Goal: Information Seeking & Learning: Learn about a topic

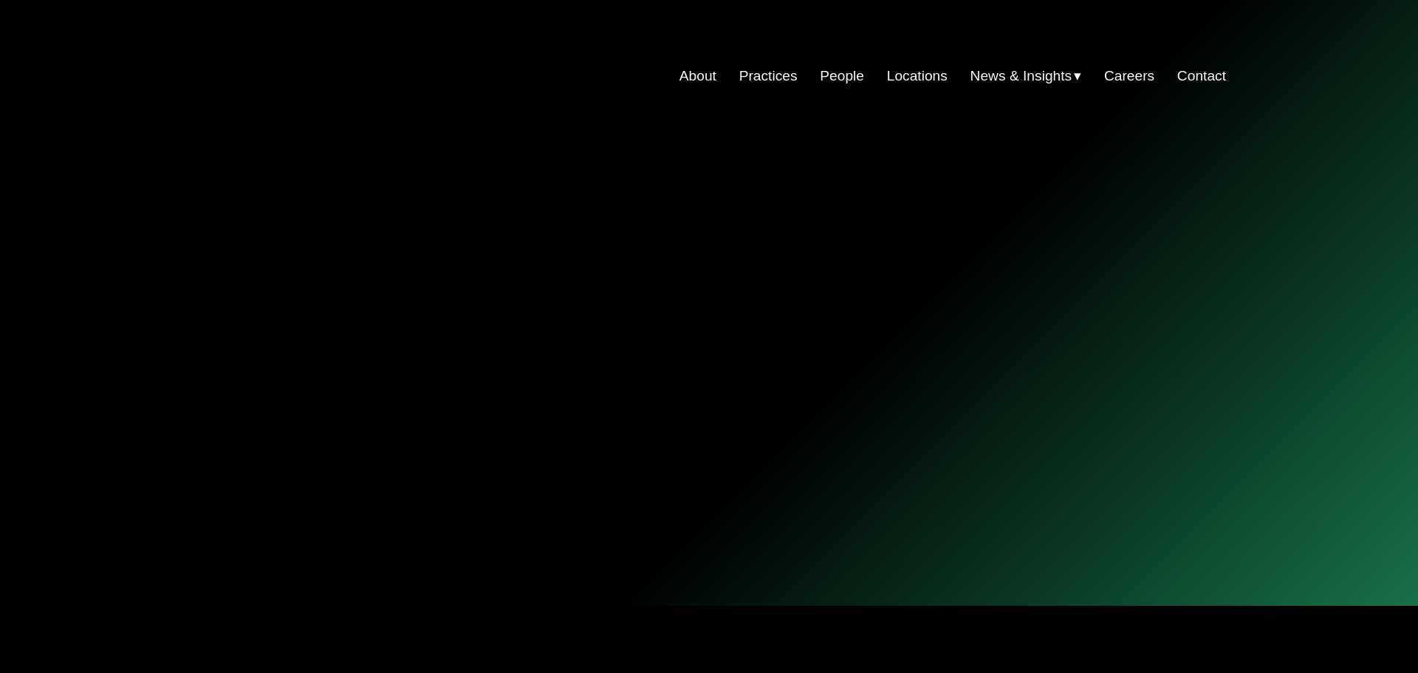
click at [758, 69] on link "Practices" at bounding box center [768, 76] width 58 height 28
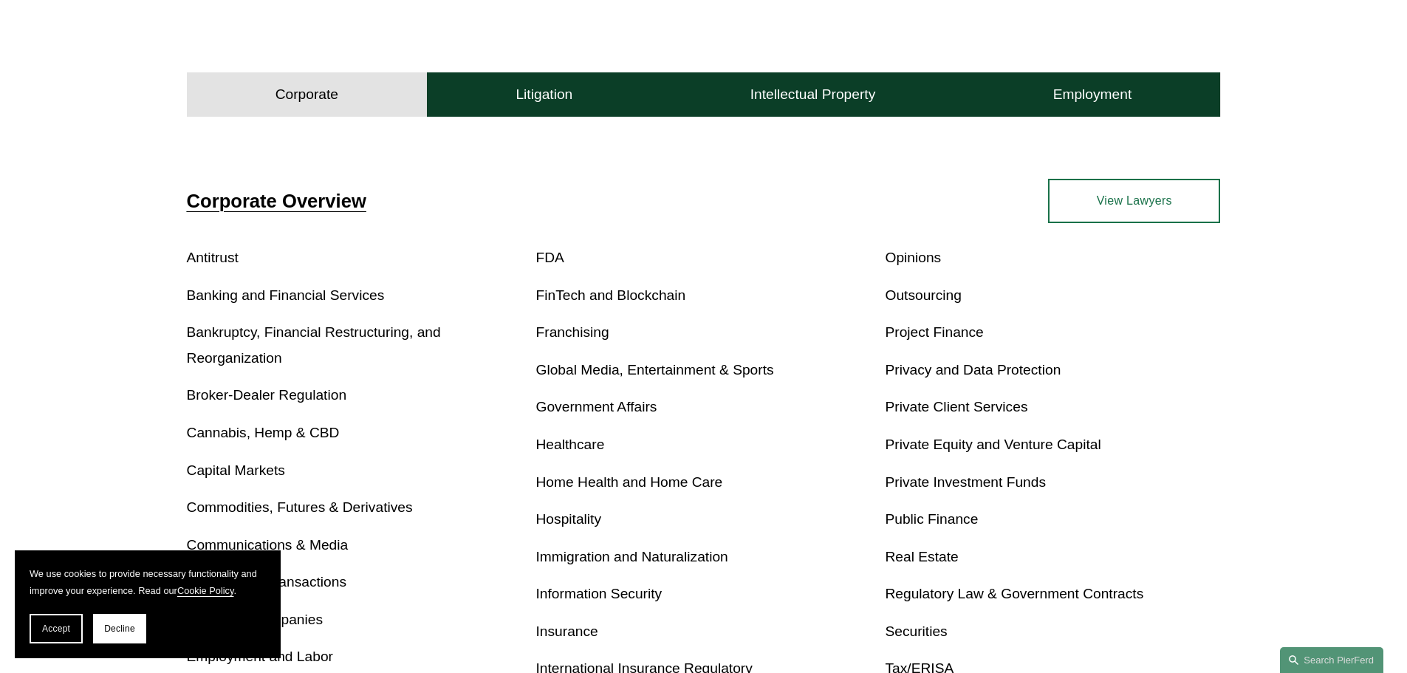
scroll to position [591, 0]
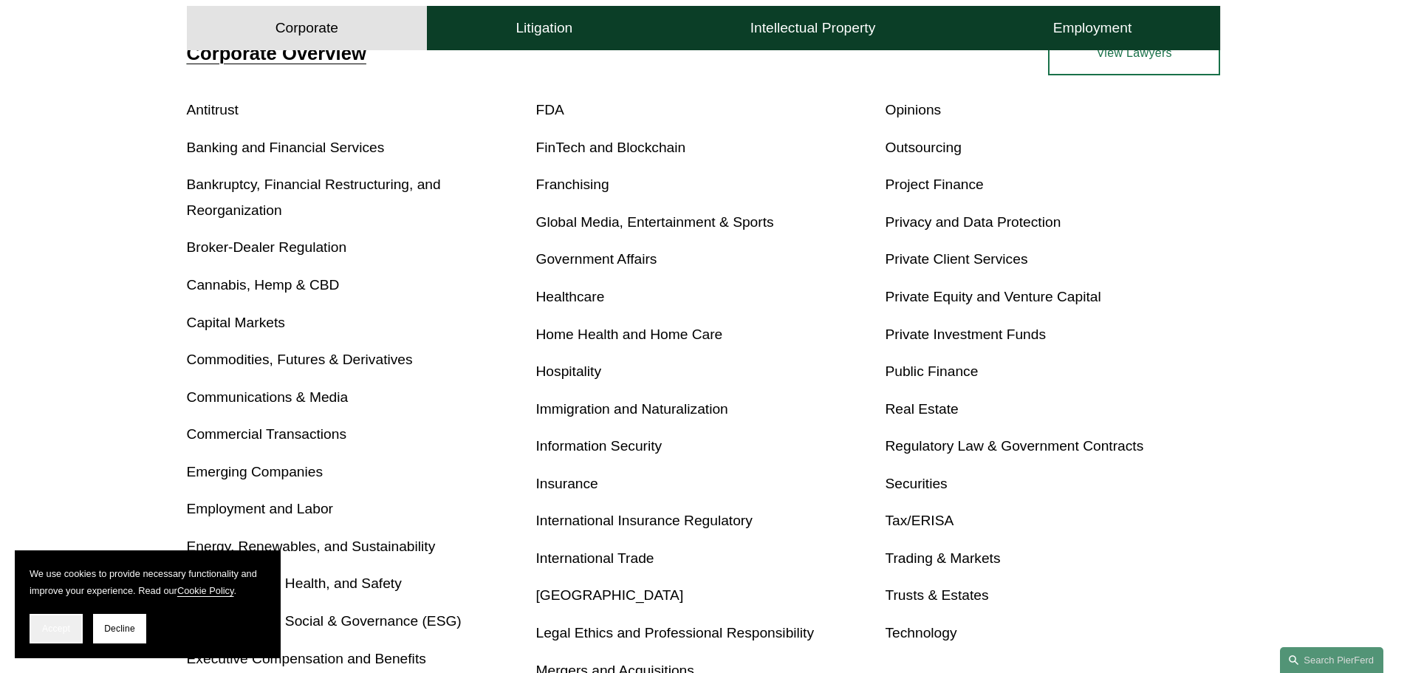
click at [52, 635] on button "Accept" at bounding box center [56, 629] width 53 height 30
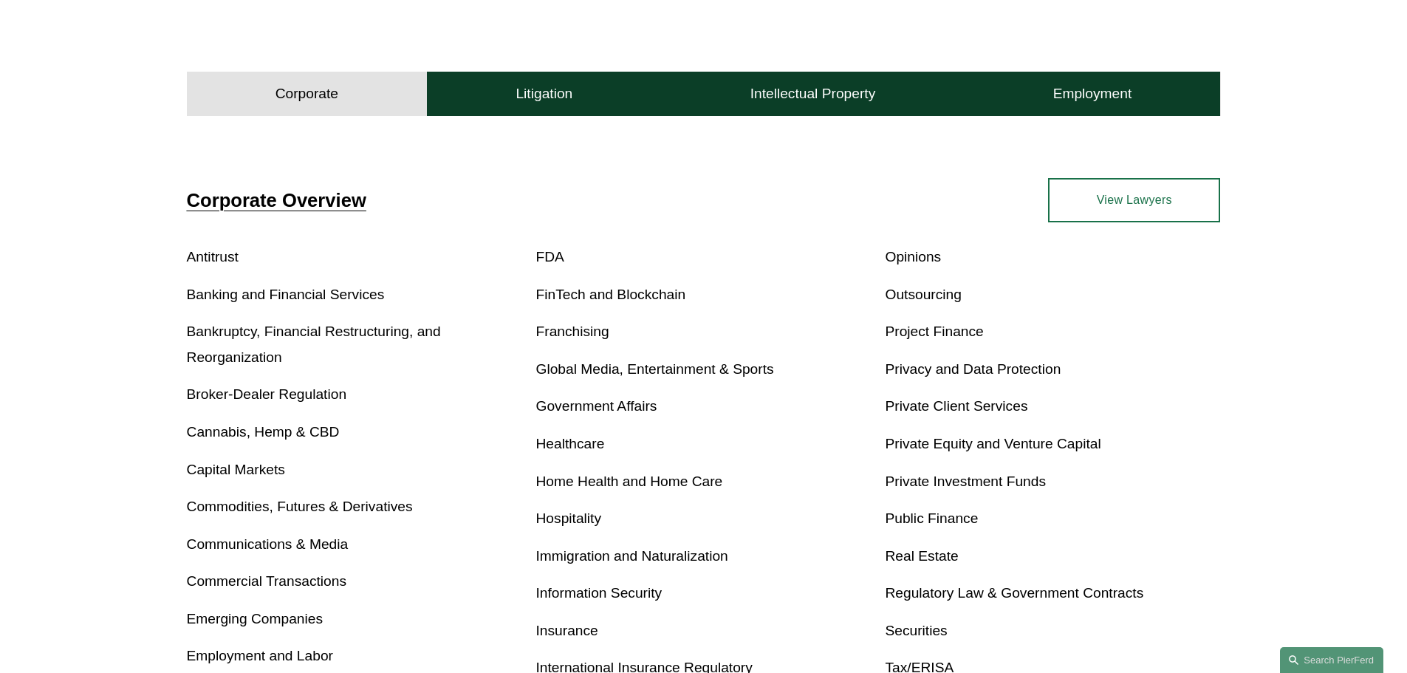
scroll to position [443, 0]
click at [563, 81] on button "Litigation" at bounding box center [544, 94] width 234 height 44
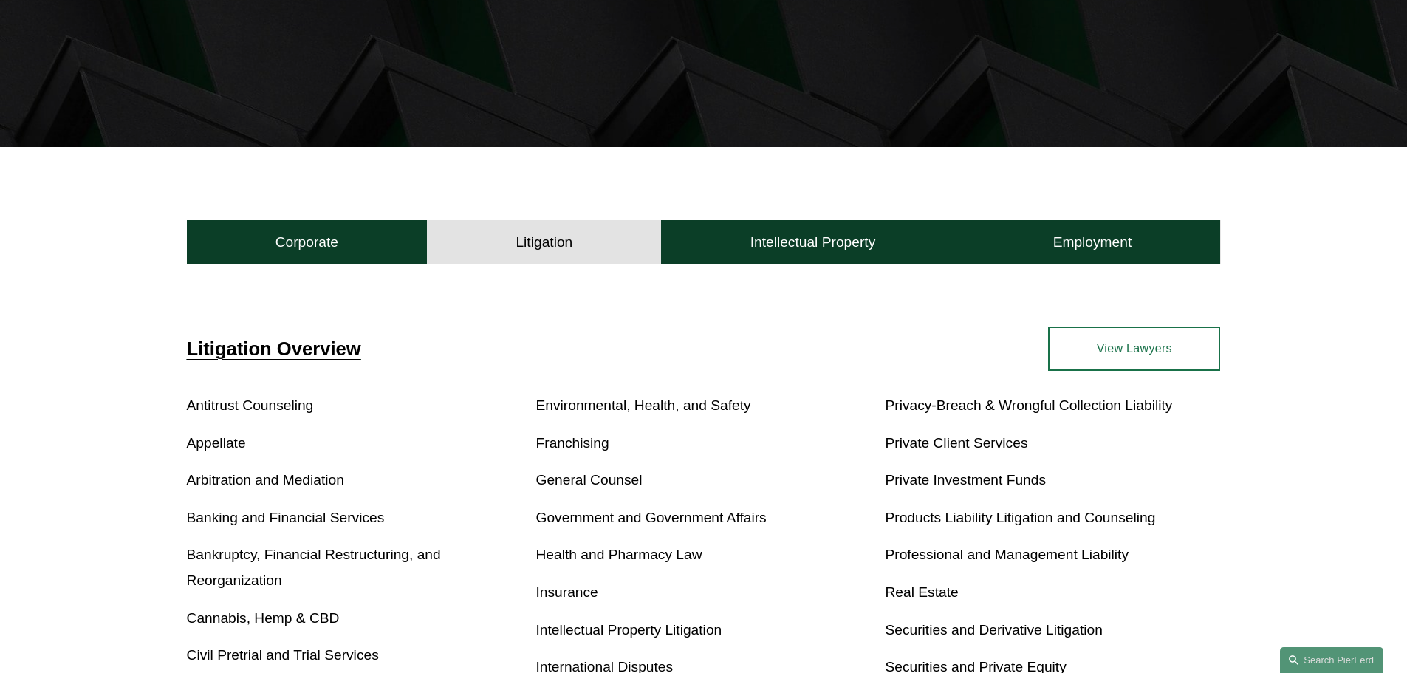
scroll to position [0, 0]
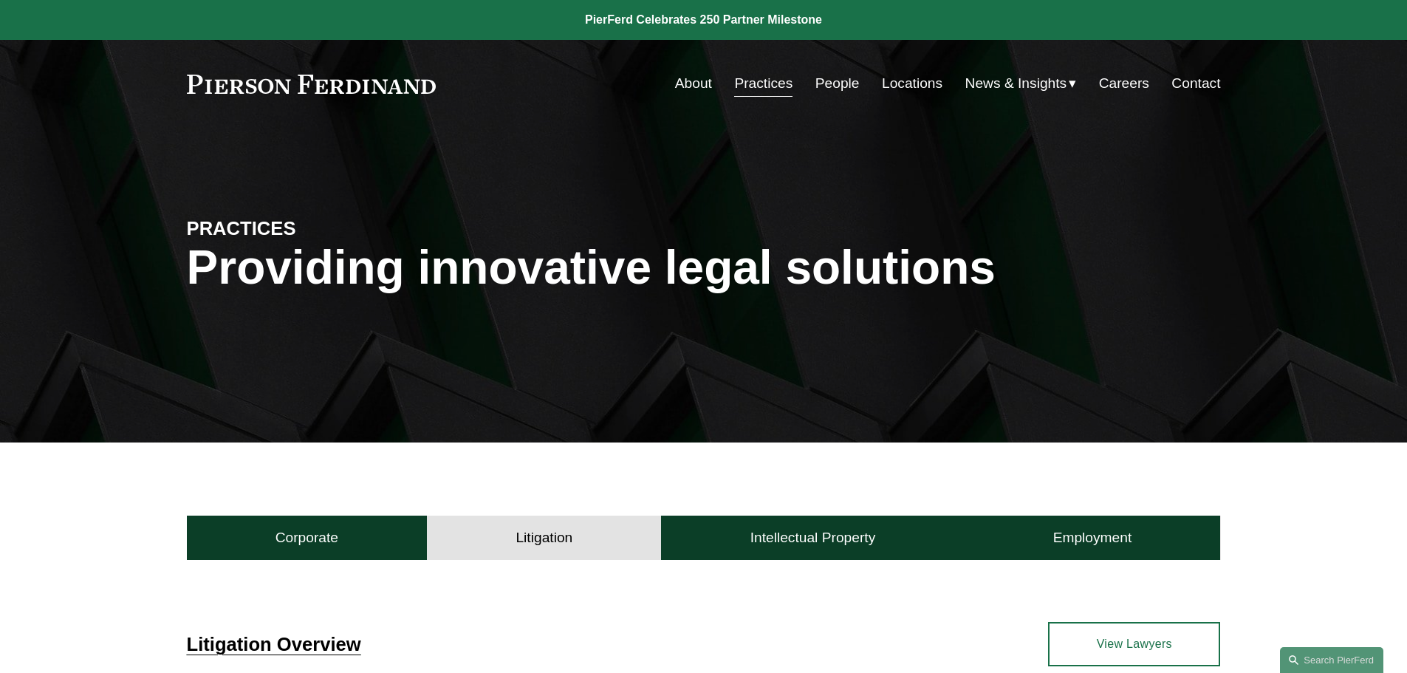
click at [676, 89] on link "About" at bounding box center [693, 83] width 37 height 28
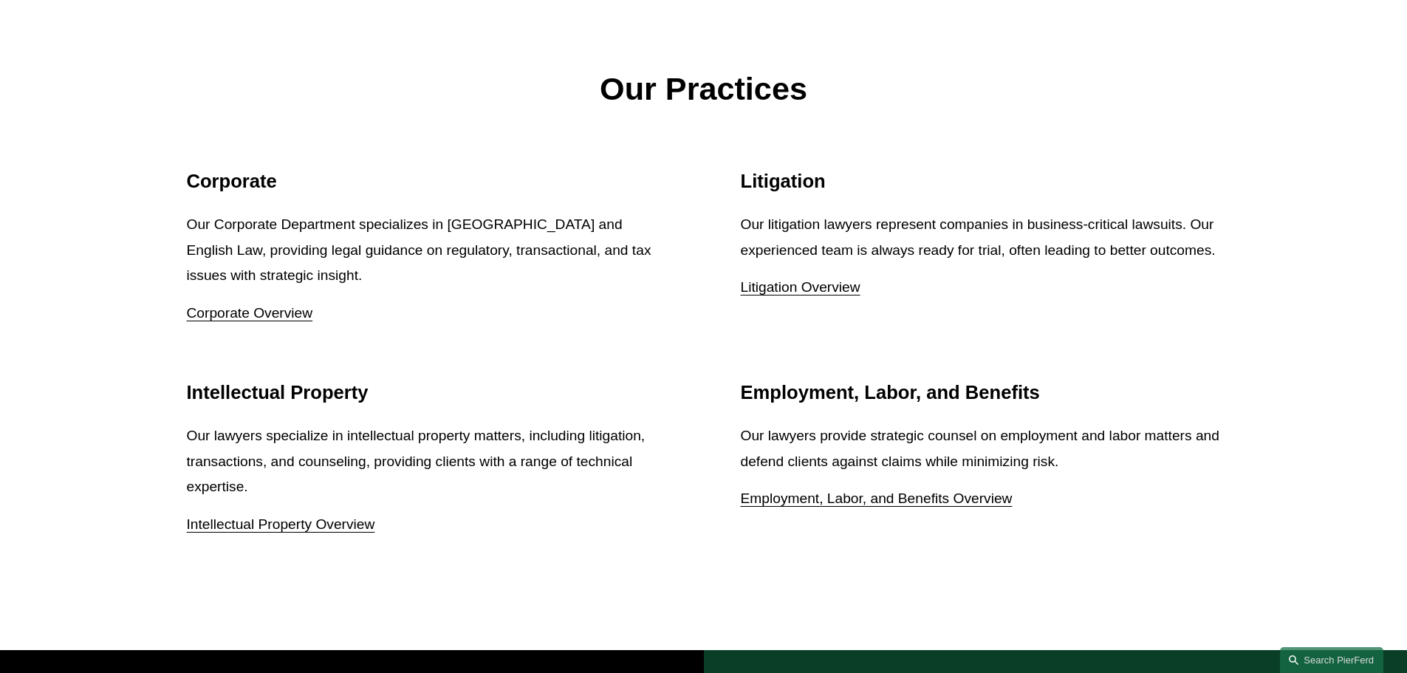
scroll to position [2067, 0]
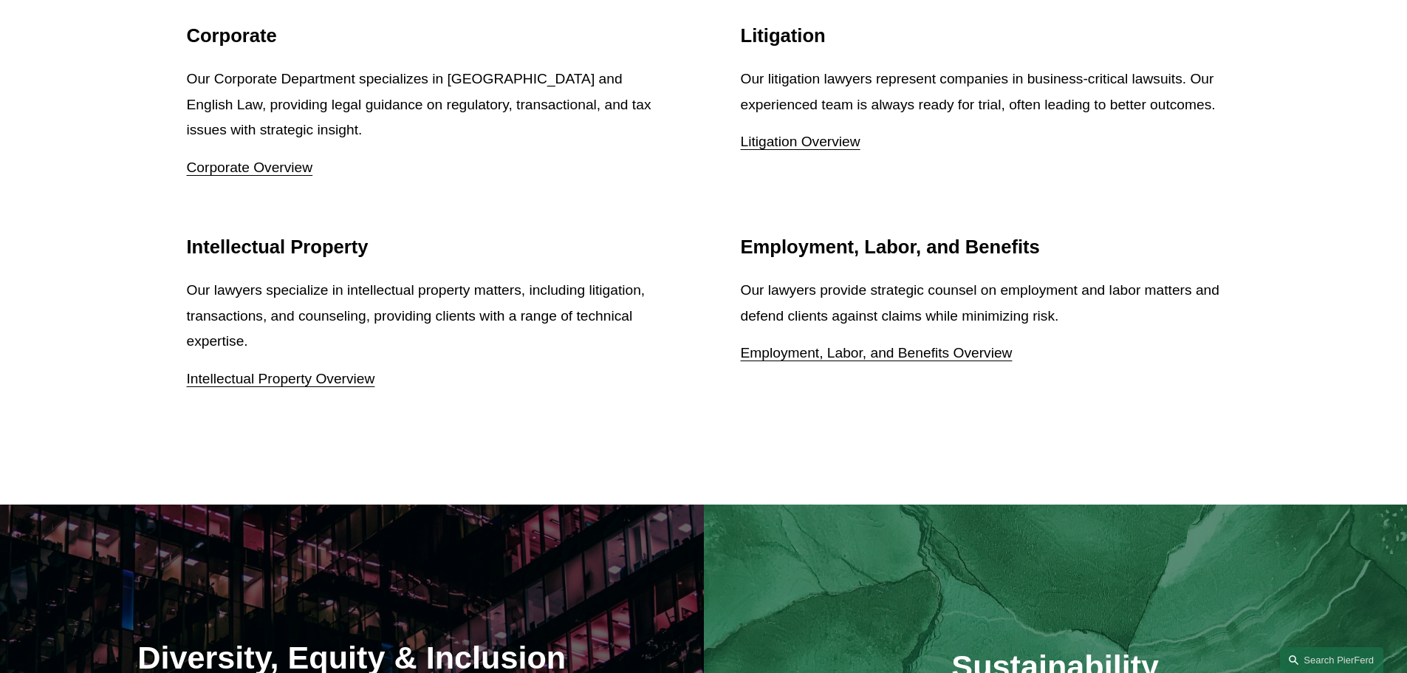
click at [804, 148] on link "Litigation Overview" at bounding box center [801, 142] width 120 height 16
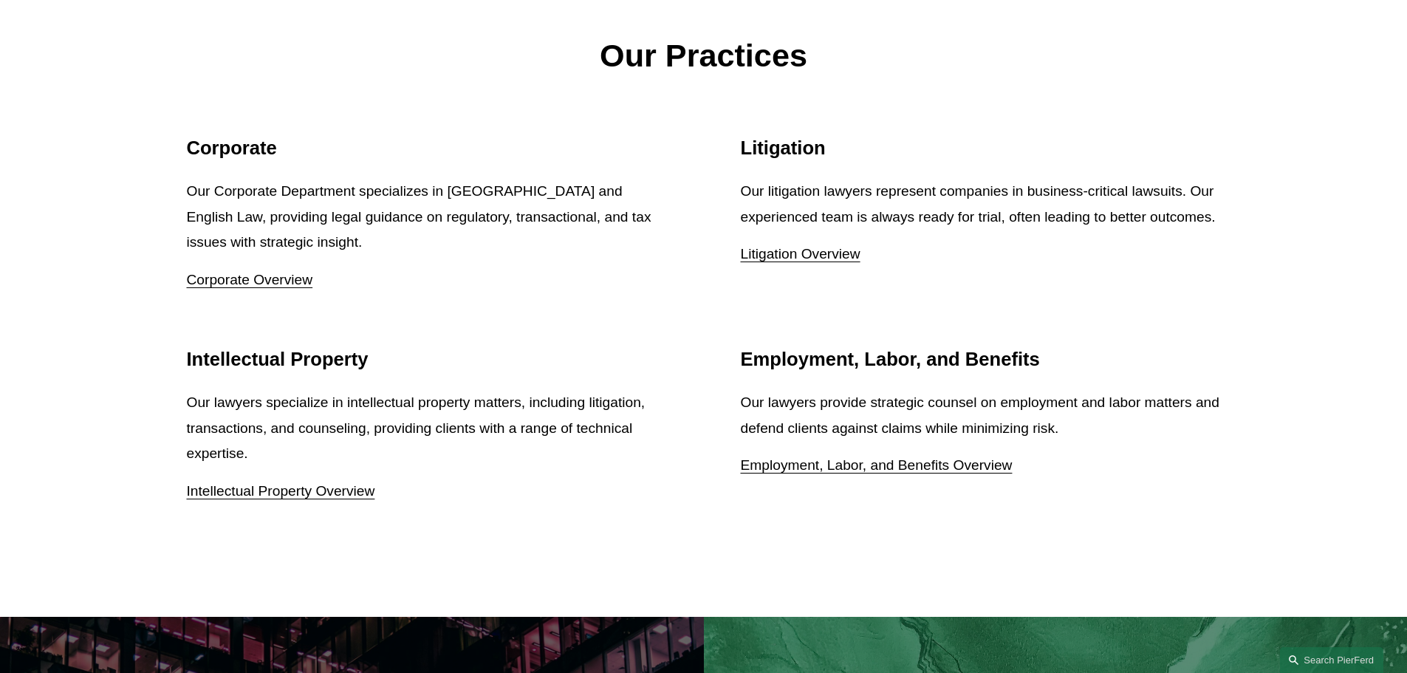
scroll to position [1920, 0]
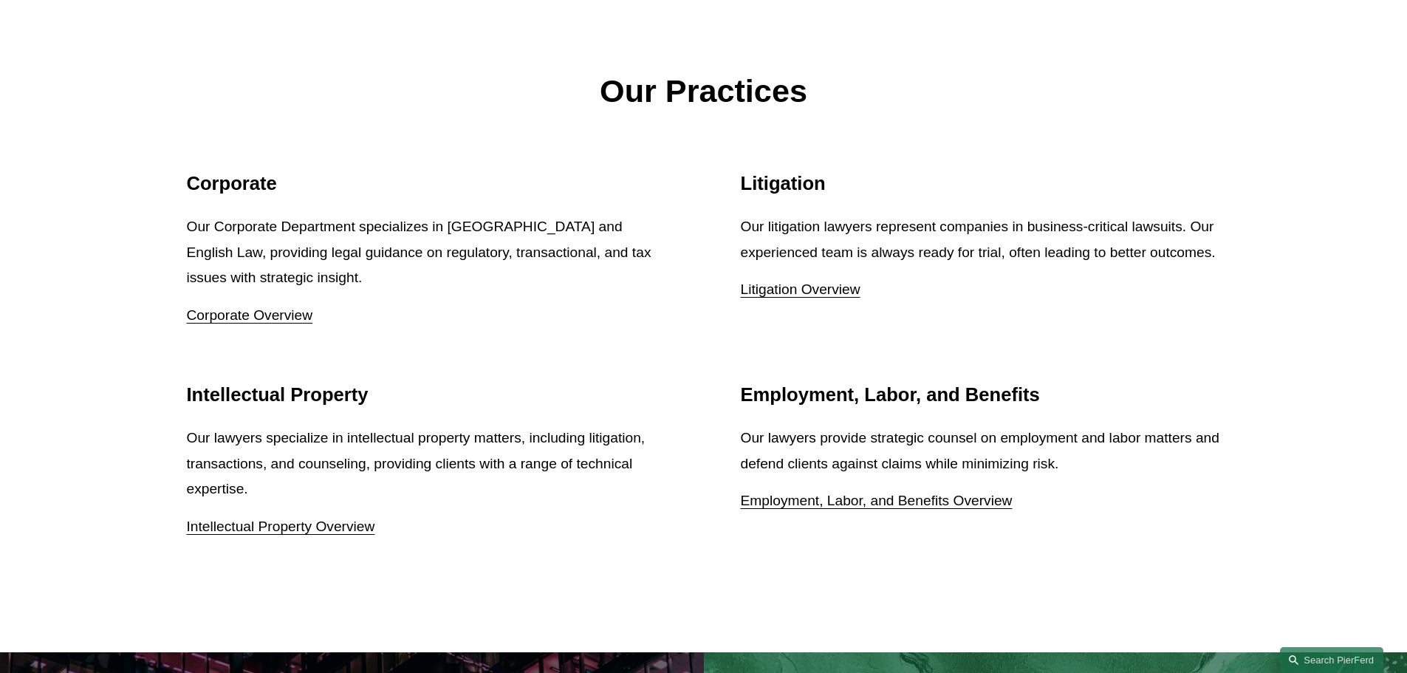
click at [275, 316] on link "Corporate Overview" at bounding box center [250, 315] width 126 height 16
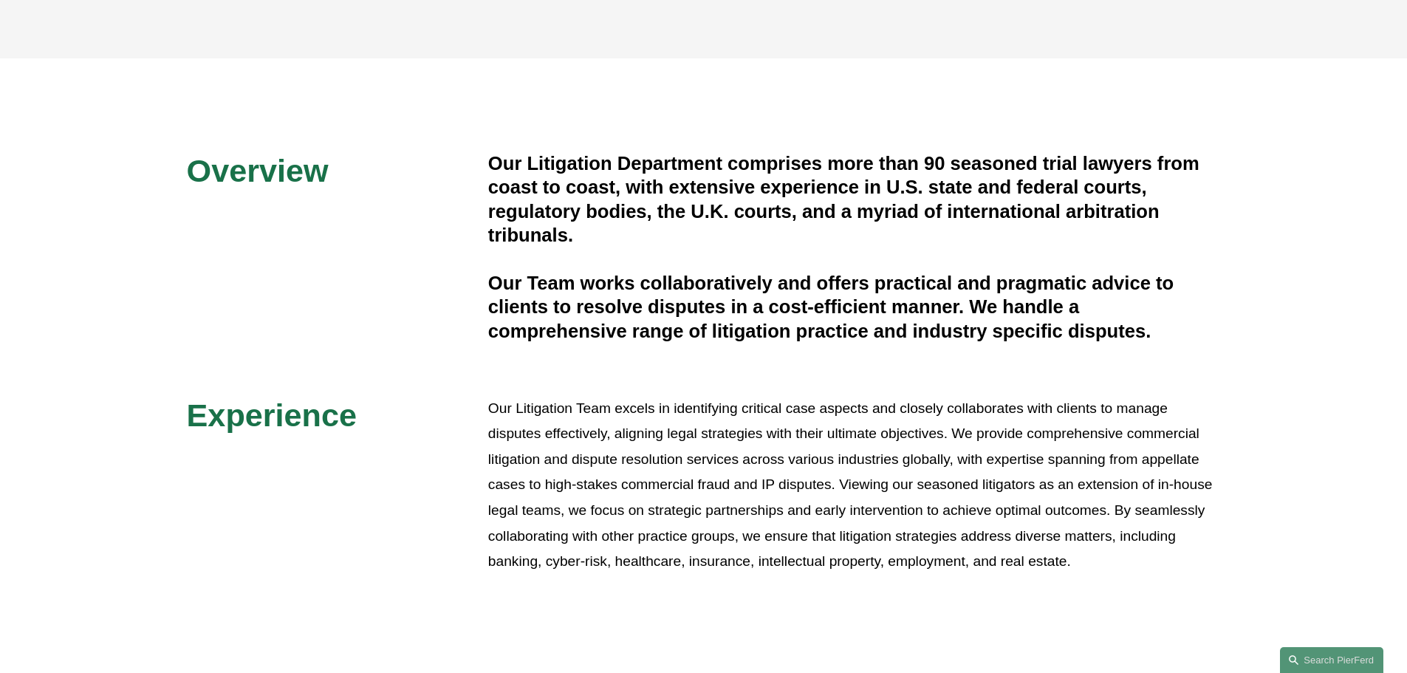
scroll to position [443, 0]
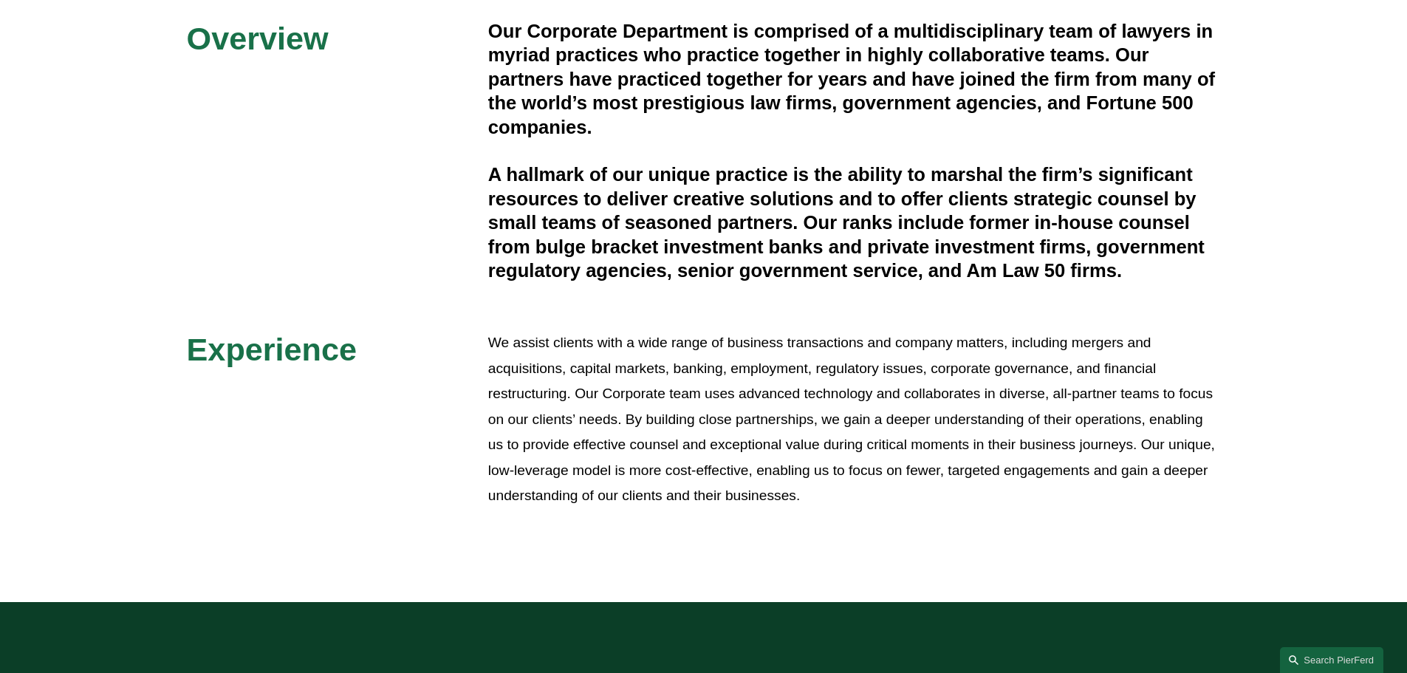
scroll to position [443, 0]
